Goal: Task Accomplishment & Management: Use online tool/utility

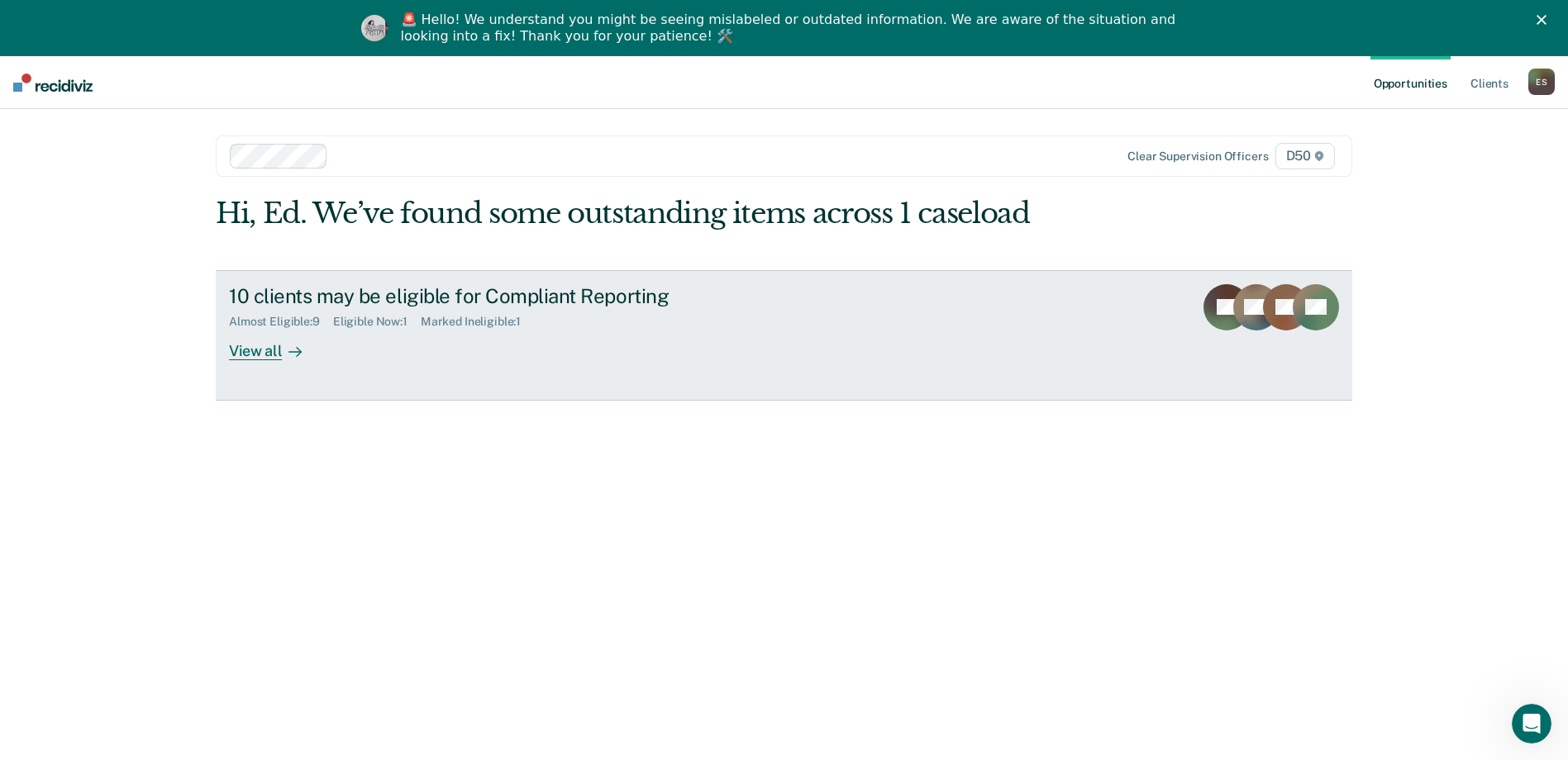
click at [289, 350] on icon at bounding box center [295, 351] width 13 height 13
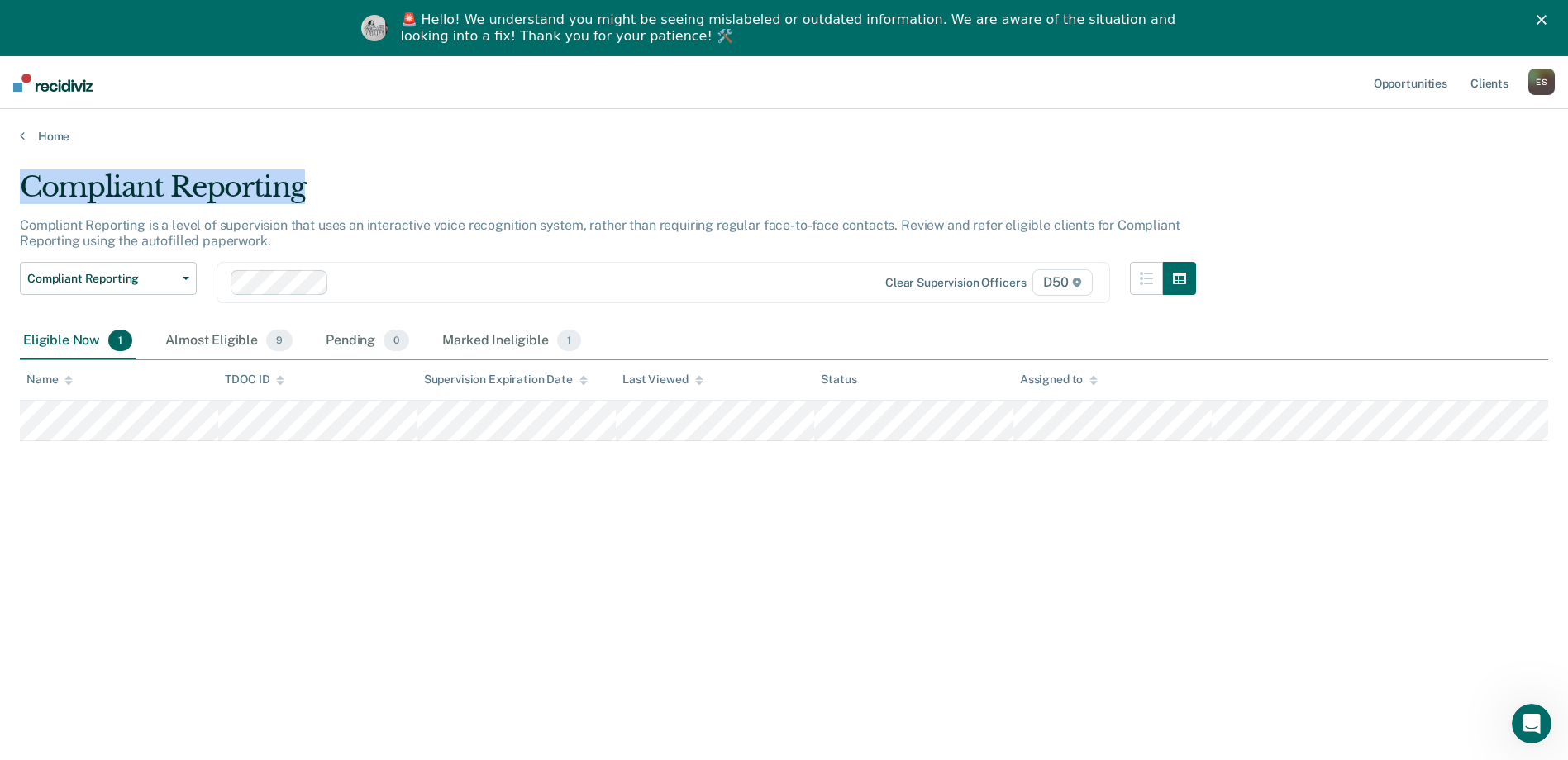
drag, startPoint x: 23, startPoint y: 189, endPoint x: 305, endPoint y: 189, distance: 282.0
click at [305, 189] on div "Compliant Reporting" at bounding box center [608, 193] width 1176 height 47
drag, startPoint x: 305, startPoint y: 189, endPoint x: 296, endPoint y: 187, distance: 9.2
copy div "Compliant Reporting"
click at [345, 423] on tr at bounding box center [784, 421] width 1528 height 40
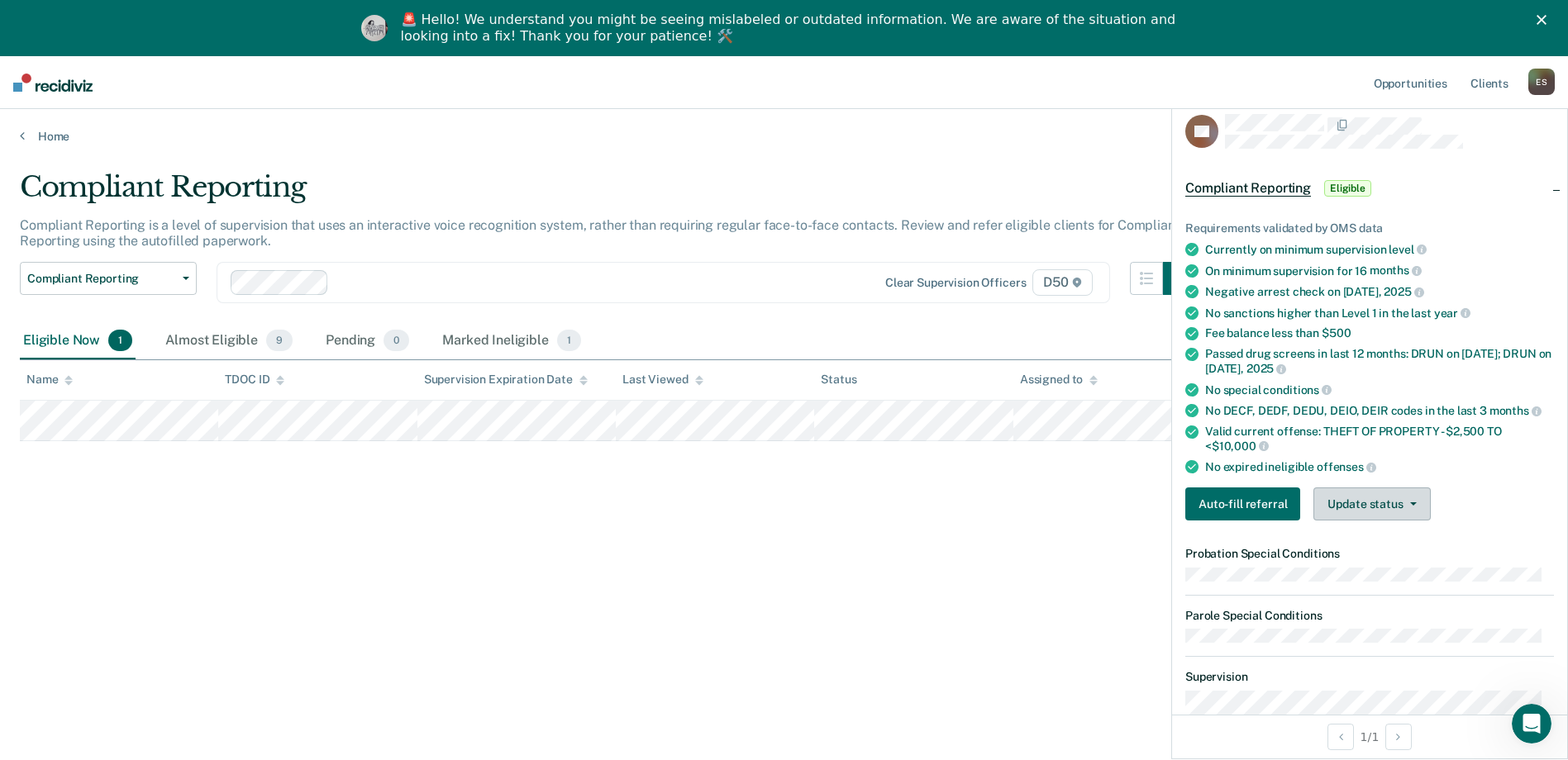
click at [1392, 504] on button "Update status" at bounding box center [1372, 504] width 117 height 33
click at [1084, 511] on div "Compliant Reporting Compliant Reporting is a level of supervision that uses an …" at bounding box center [784, 431] width 1528 height 522
click at [1084, 507] on div "Compliant Reporting Compliant Reporting is a level of supervision that uses an …" at bounding box center [784, 431] width 1528 height 522
drag, startPoint x: 1010, startPoint y: 103, endPoint x: 996, endPoint y: 119, distance: 21.3
click at [1006, 106] on nav "Opportunities Client s Edward Stewart E S Profile How it works Log Out" at bounding box center [784, 82] width 1568 height 53
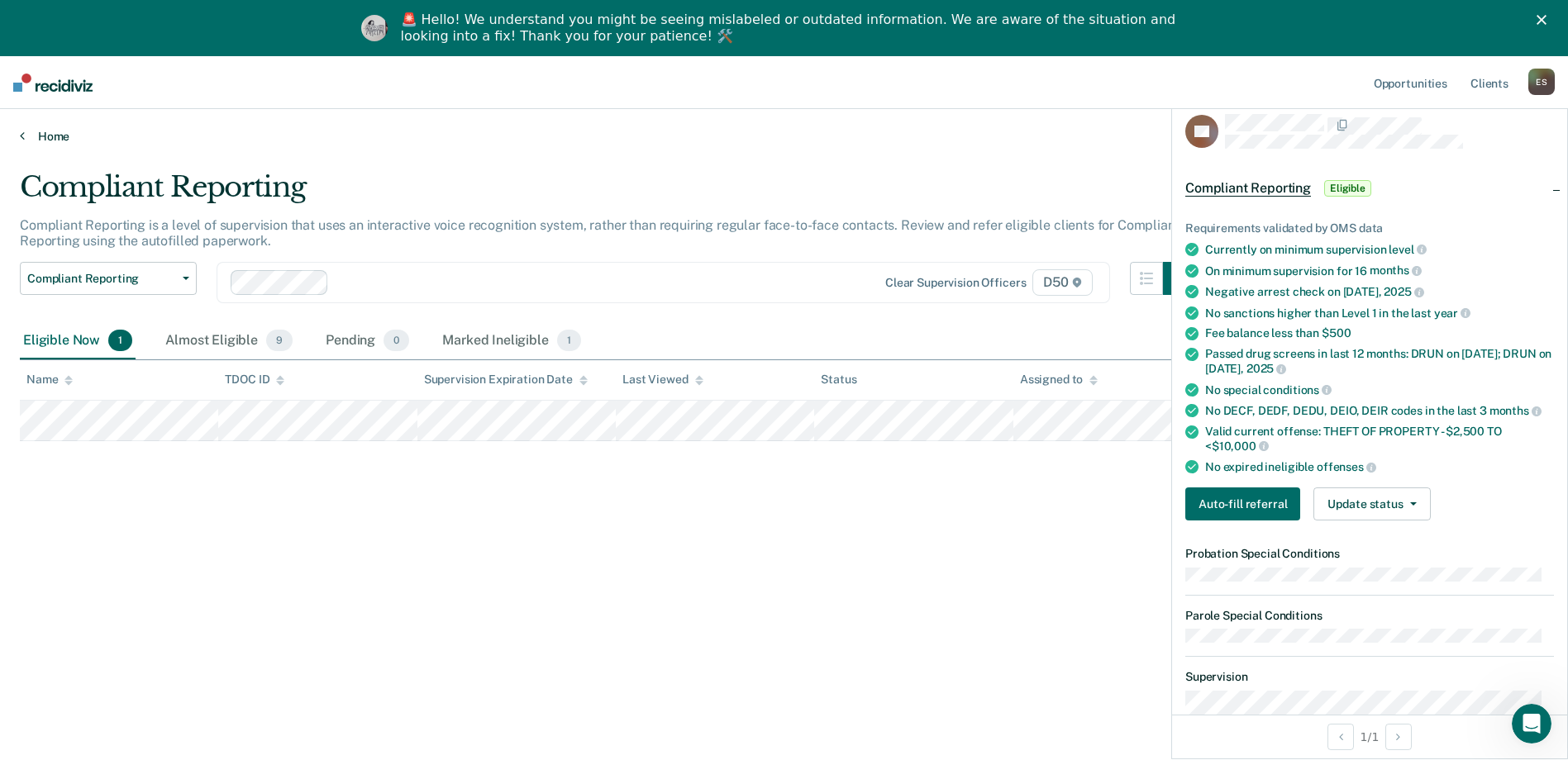
click at [31, 132] on link "Home" at bounding box center [784, 136] width 1528 height 15
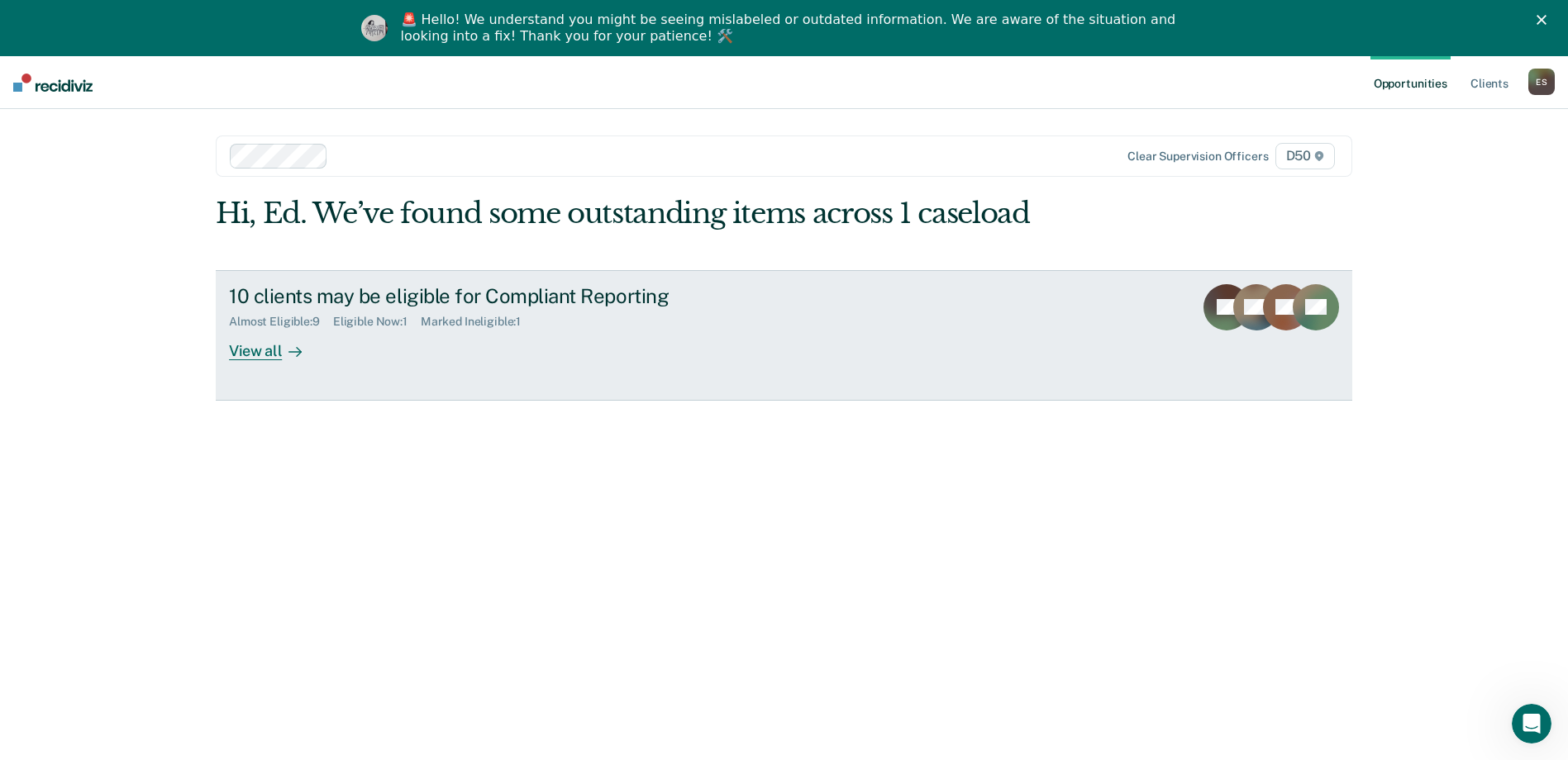
click at [297, 353] on icon at bounding box center [298, 351] width 4 height 9
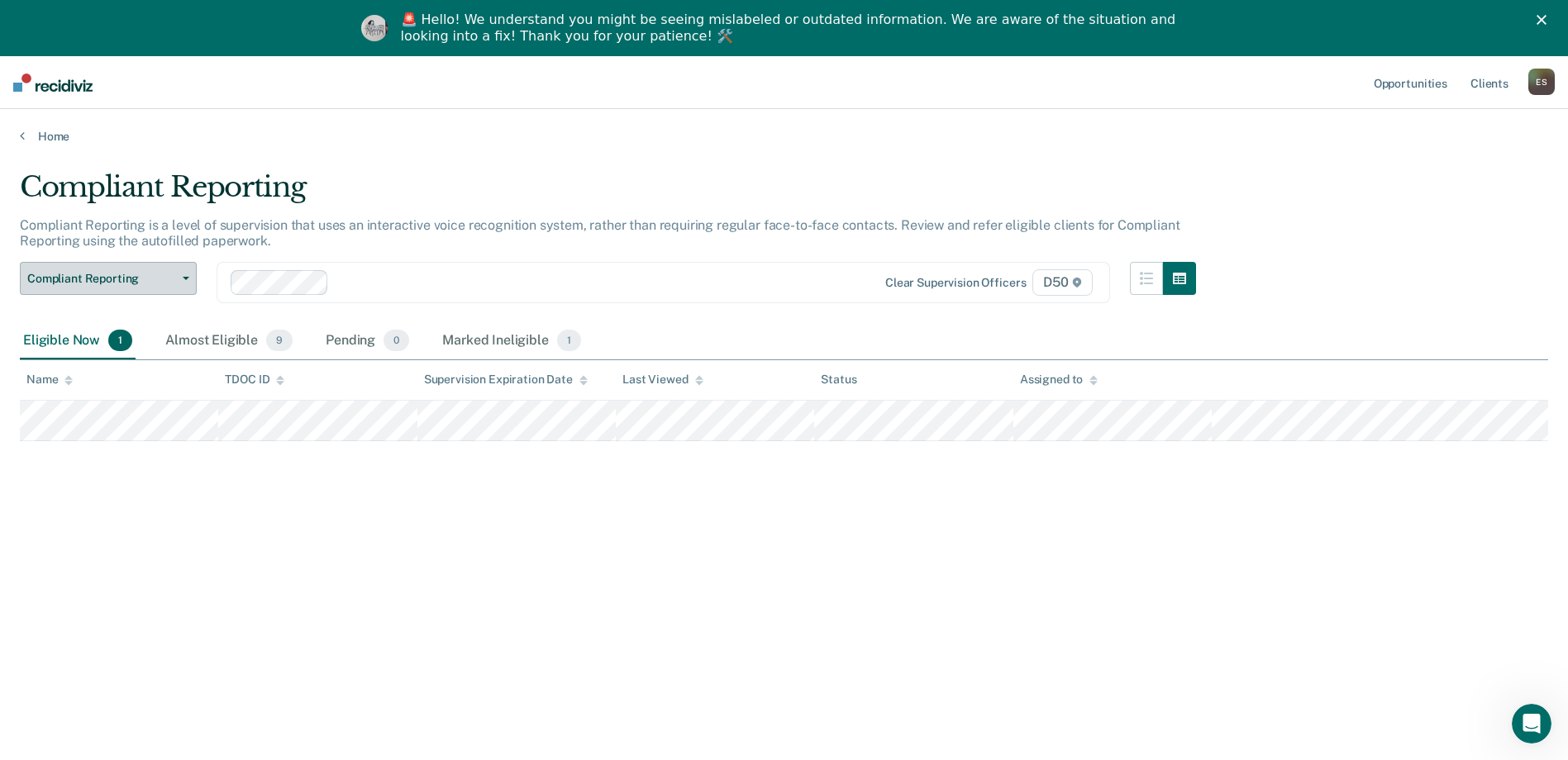
click at [158, 285] on span "Compliant Reporting" at bounding box center [101, 279] width 149 height 14
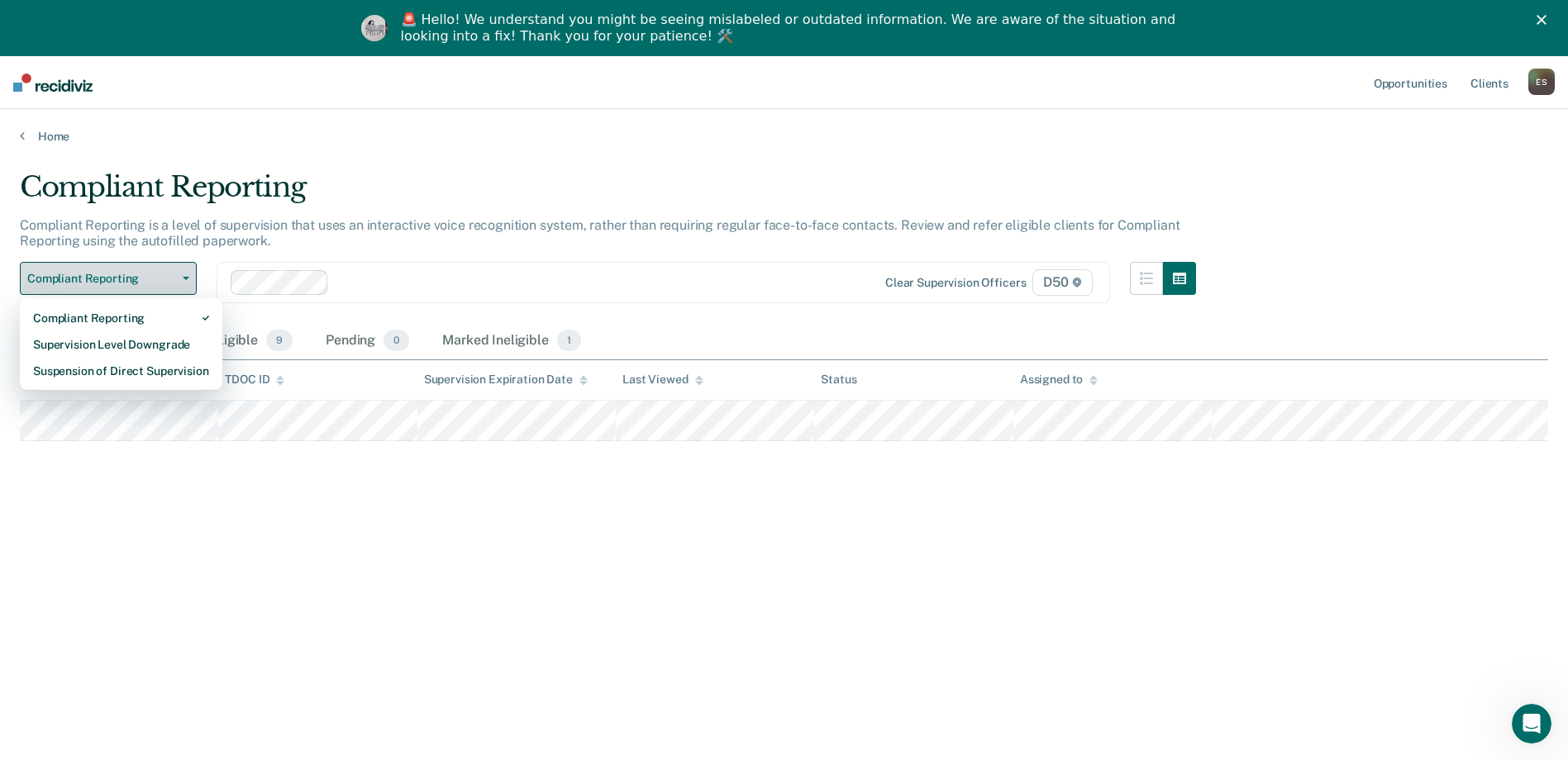
click at [157, 284] on span "Compliant Reporting" at bounding box center [101, 279] width 149 height 14
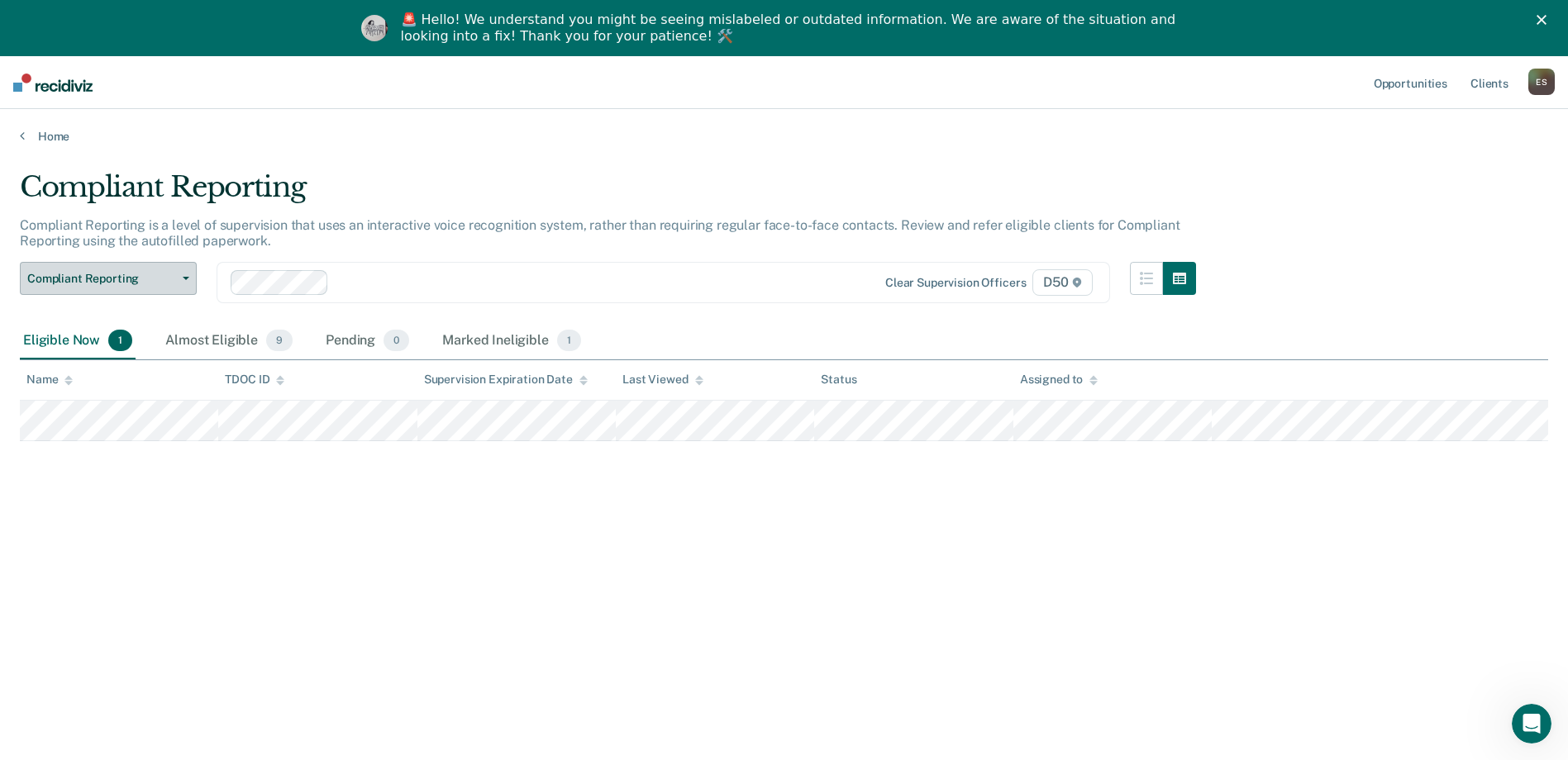
click at [157, 284] on span "Compliant Reporting" at bounding box center [101, 279] width 149 height 14
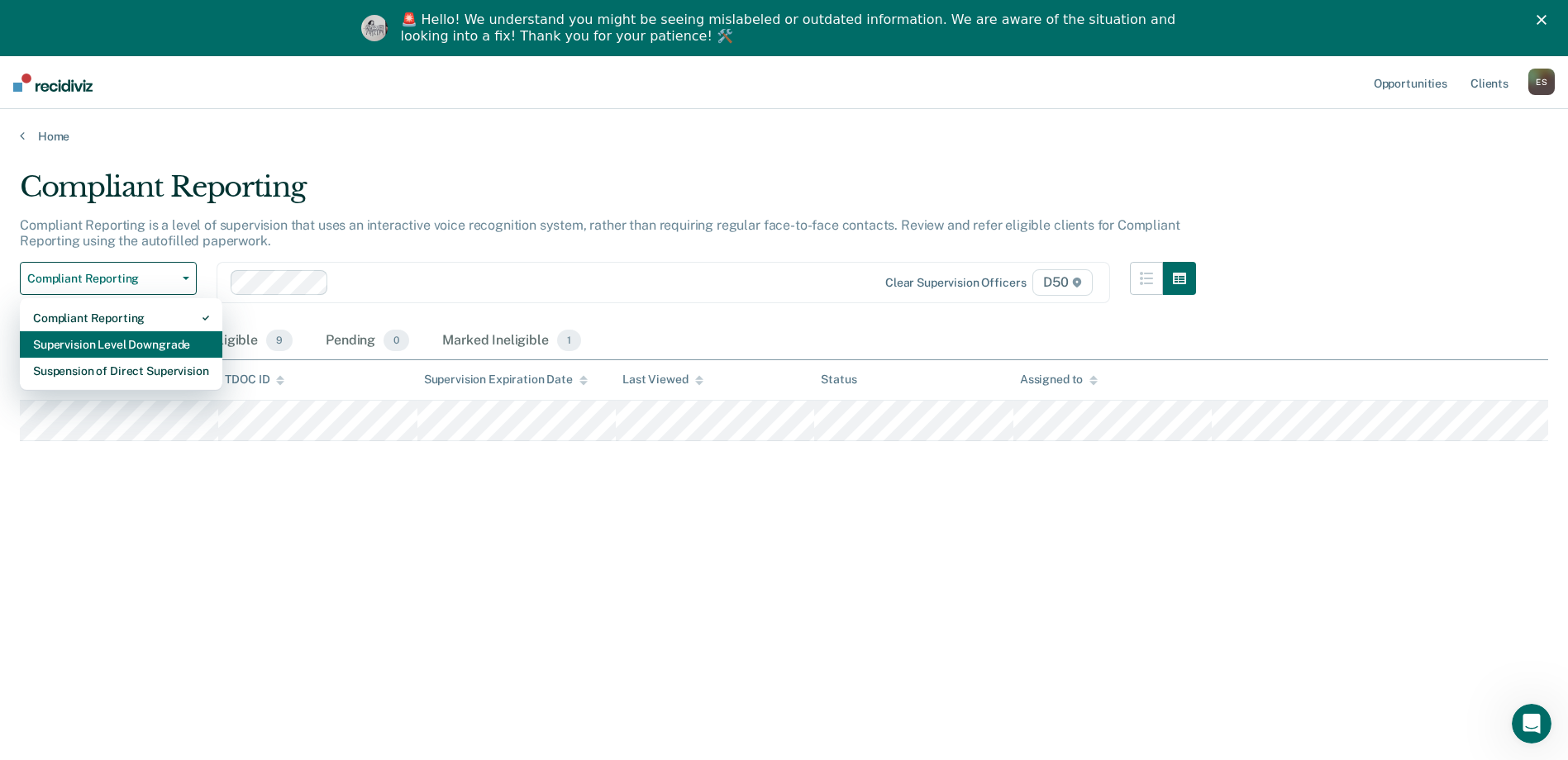
click at [134, 347] on div "Supervision Level Downgrade" at bounding box center [121, 344] width 176 height 26
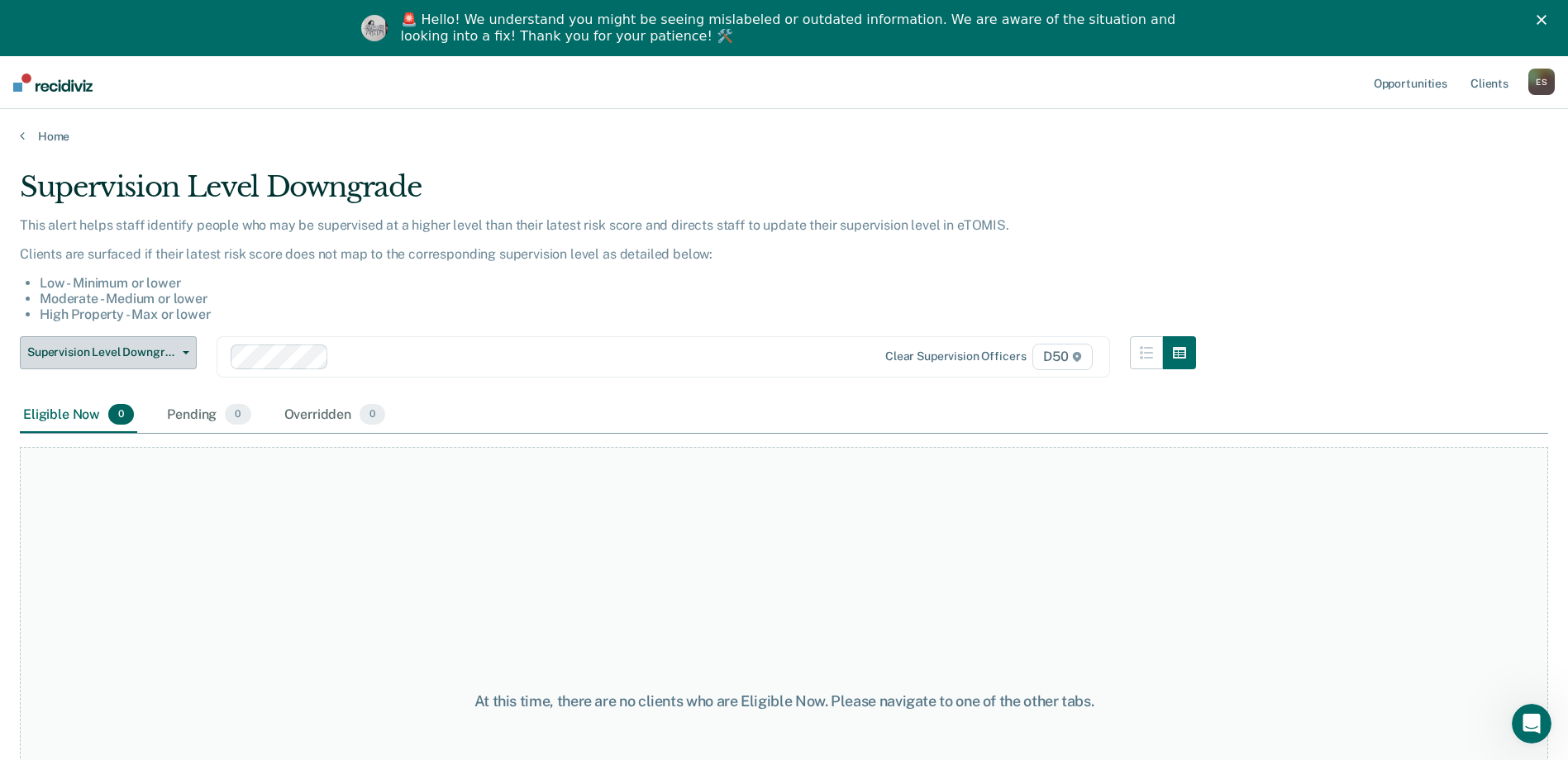
click at [147, 343] on button "Supervision Level Downgrade" at bounding box center [108, 353] width 177 height 33
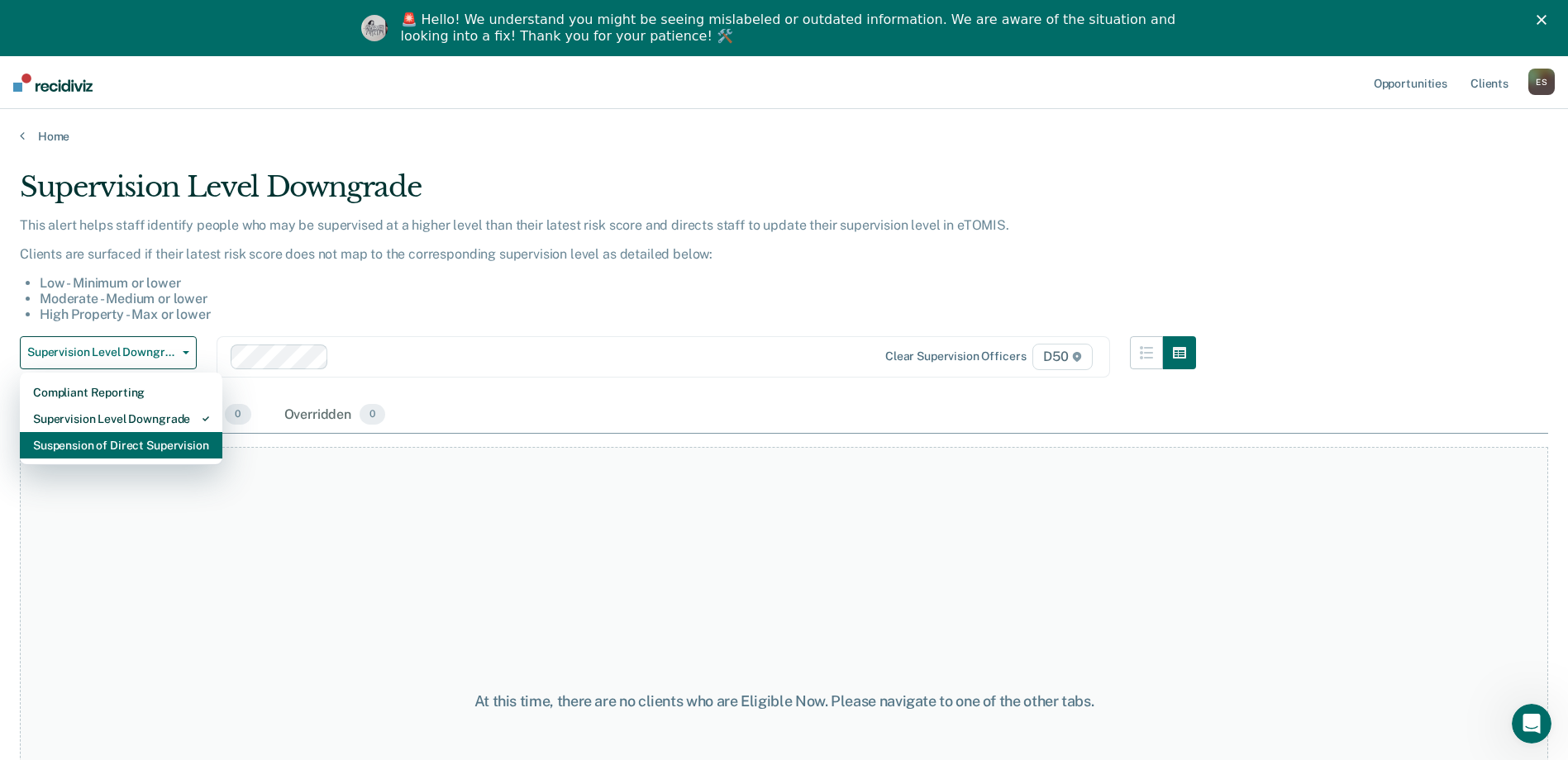
click at [105, 441] on div "Suspension of Direct Supervision" at bounding box center [121, 445] width 176 height 26
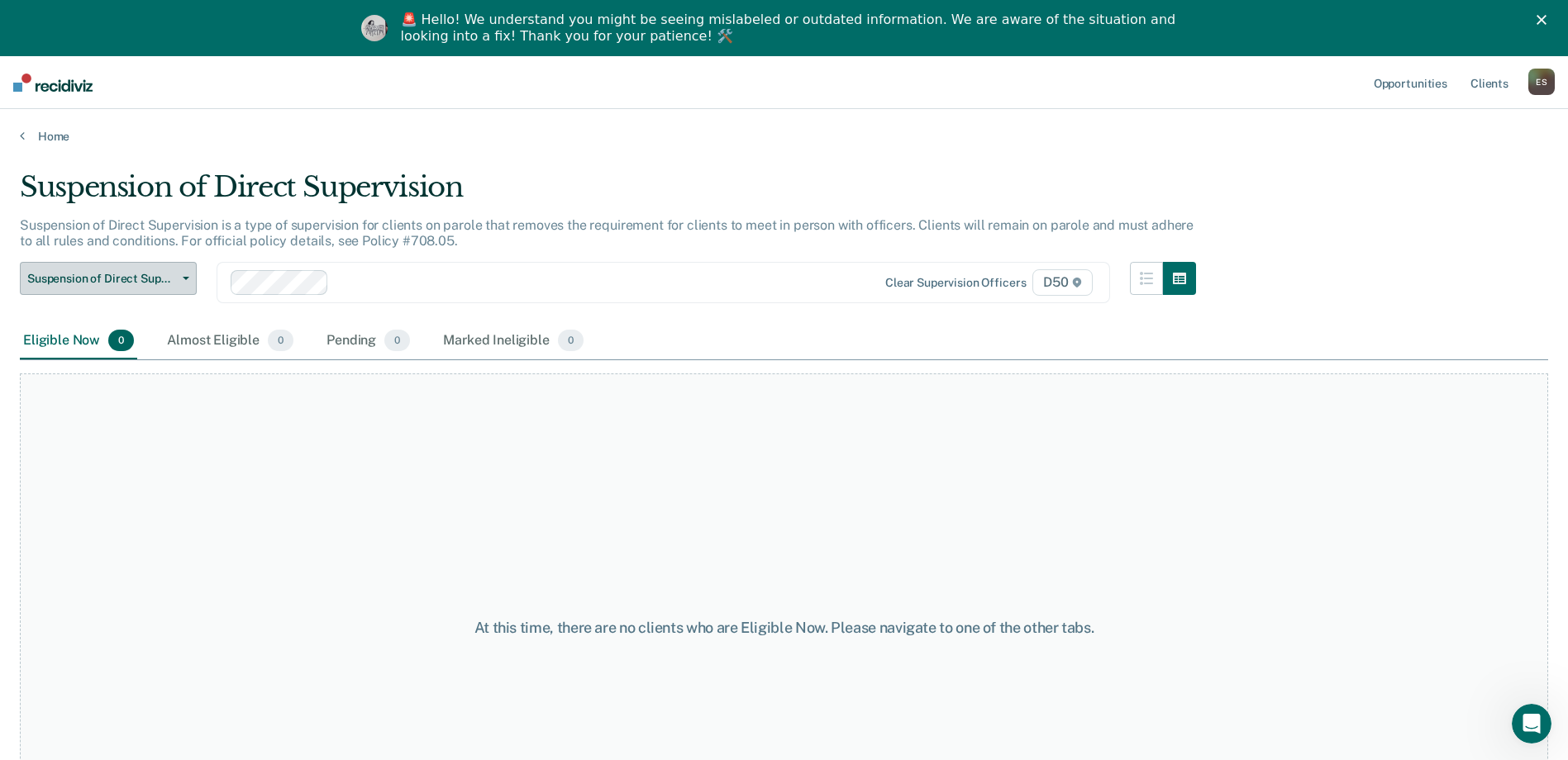
click at [181, 278] on span "button" at bounding box center [182, 279] width 13 height 3
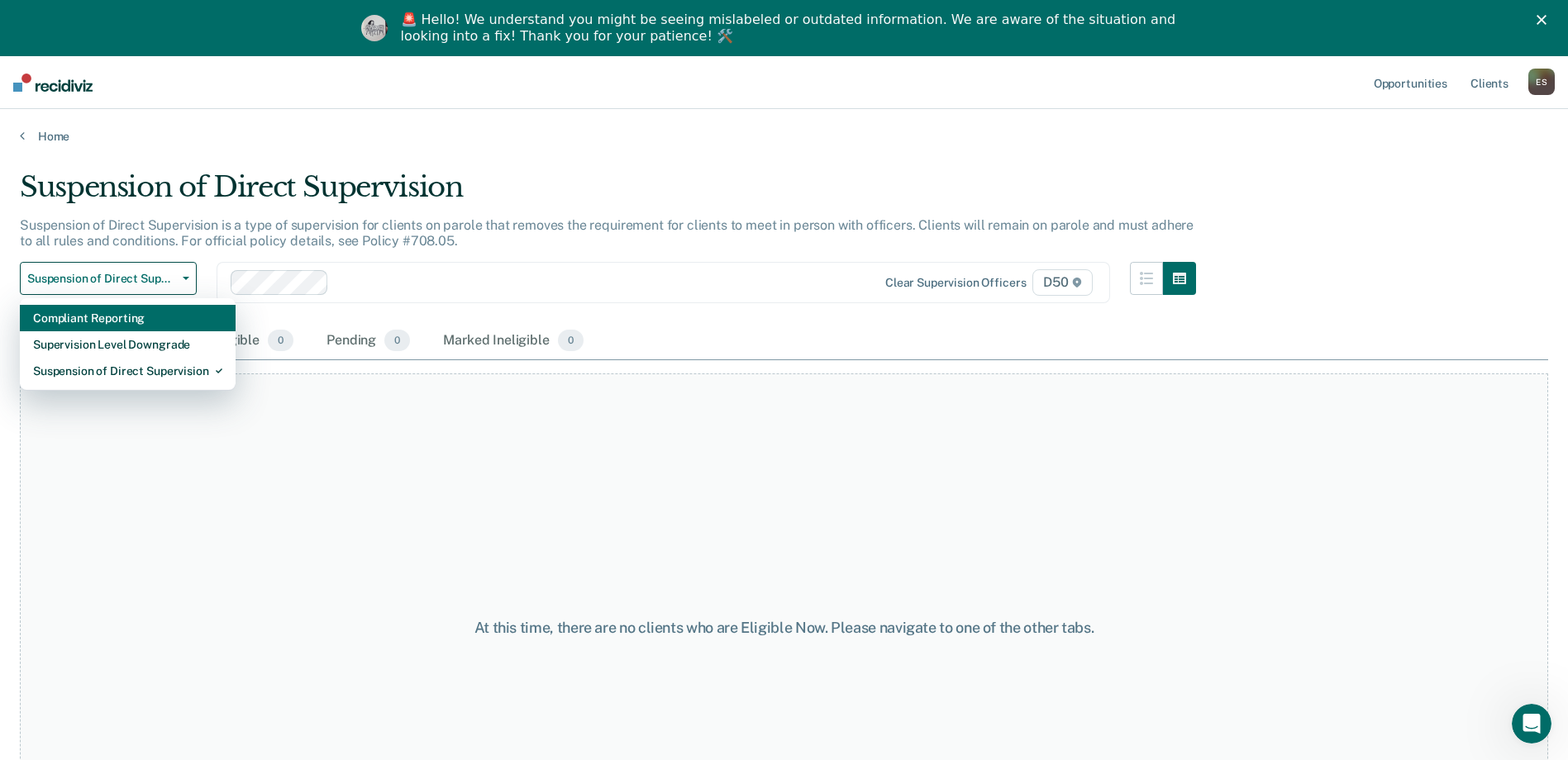
click at [150, 322] on div "Compliant Reporting" at bounding box center [127, 318] width 189 height 26
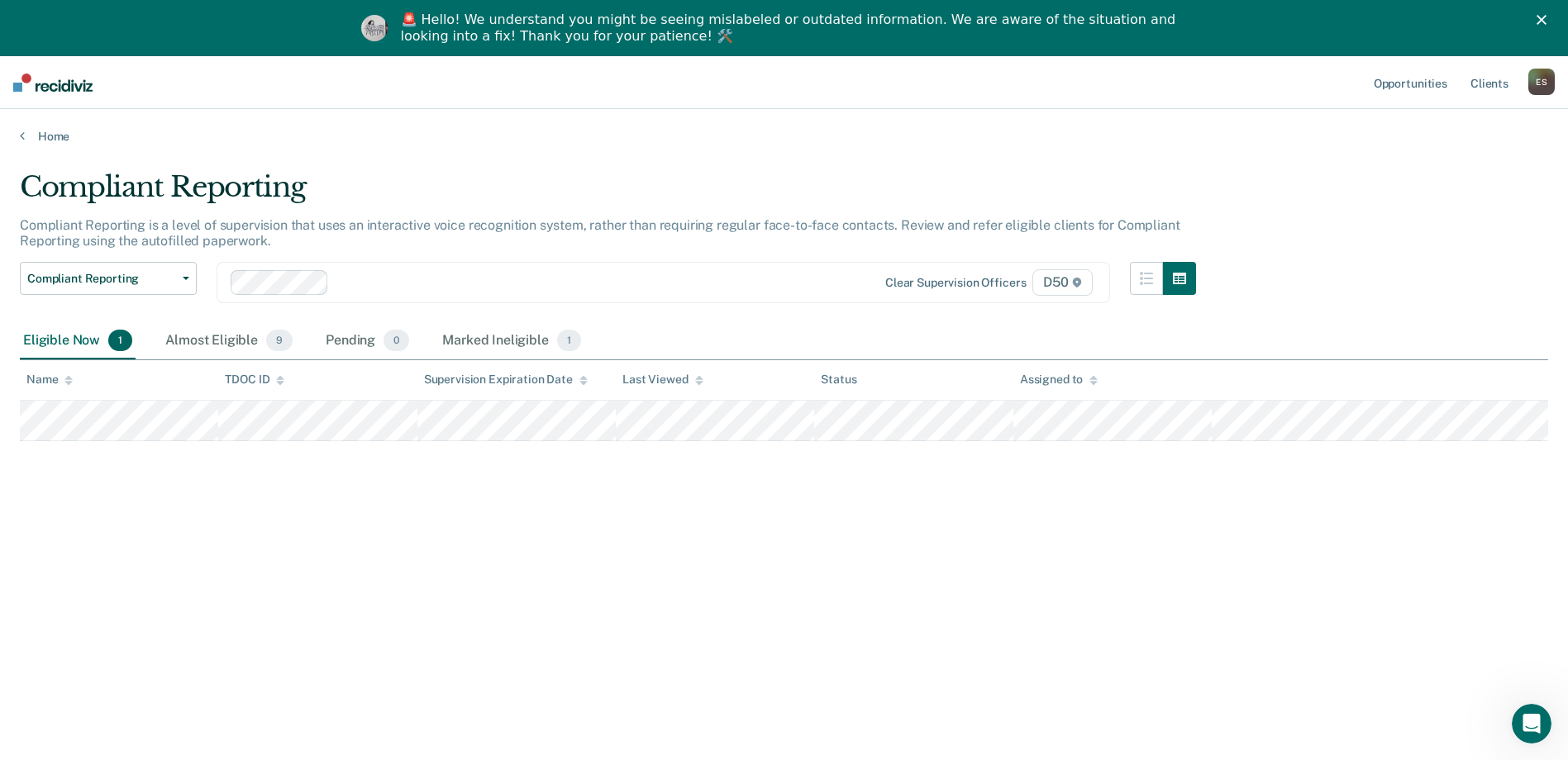
click at [1544, 82] on div "E S" at bounding box center [1541, 82] width 26 height 26
click at [40, 136] on link "Home" at bounding box center [784, 136] width 1528 height 15
